Goal: Use online tool/utility: Utilize a website feature to perform a specific function

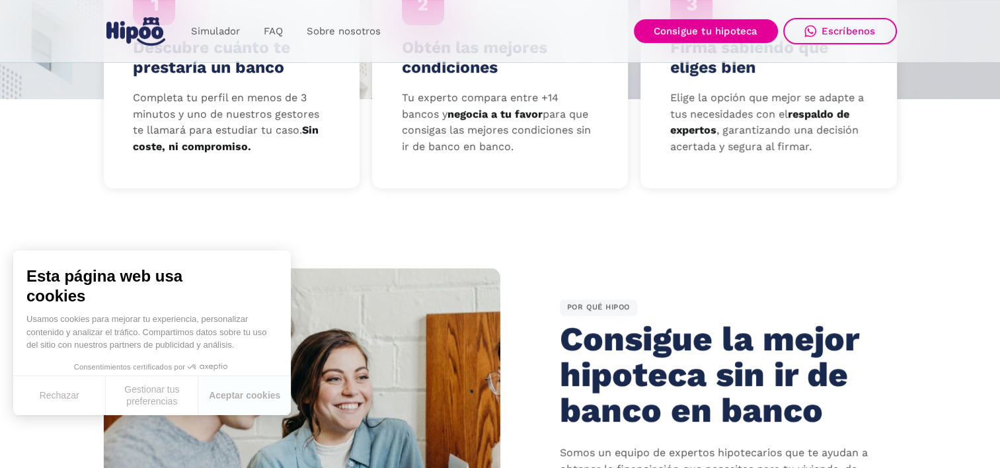
scroll to position [565, 0]
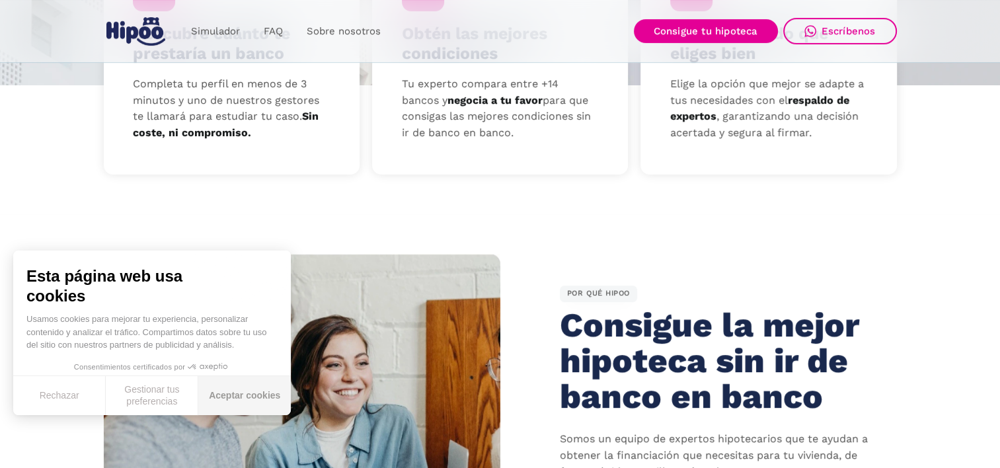
click at [239, 397] on button "Aceptar cookies" at bounding box center [244, 395] width 93 height 39
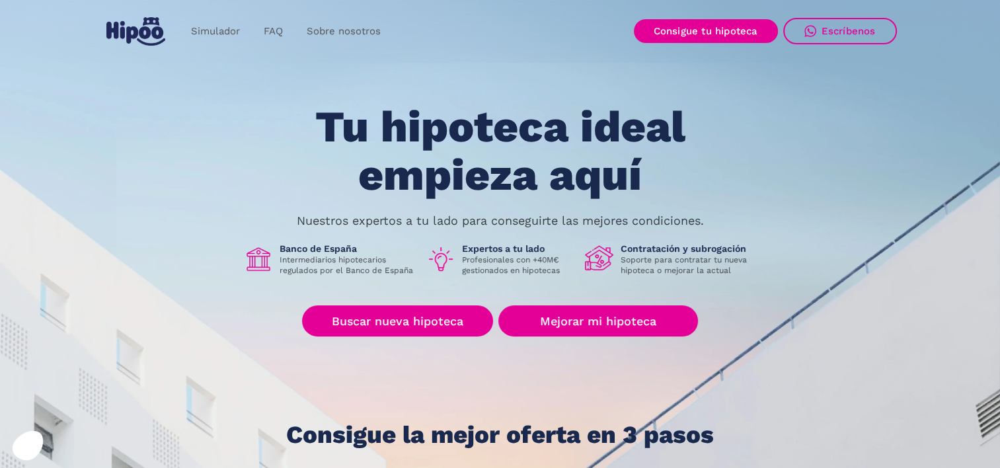
scroll to position [0, 0]
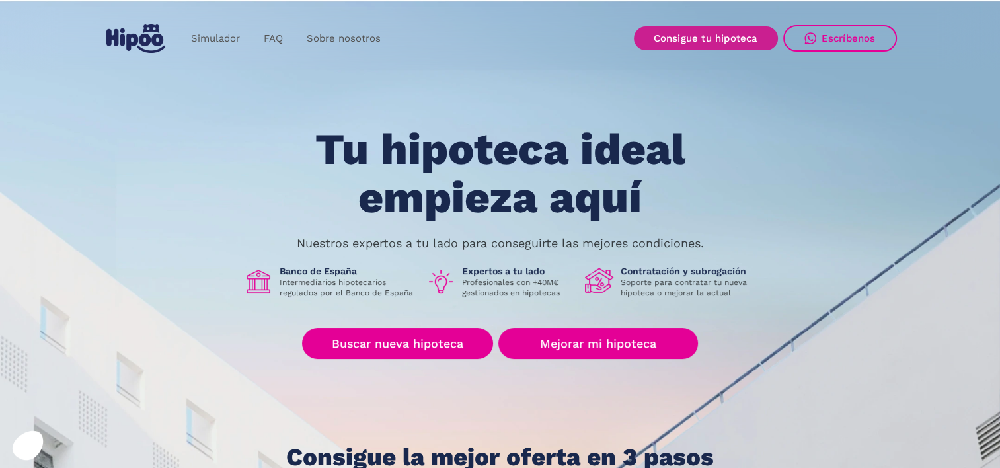
click at [733, 37] on link "Consigue tu hipoteca" at bounding box center [706, 38] width 144 height 24
click at [222, 32] on link "Simulador" at bounding box center [215, 39] width 73 height 26
